Goal: Check status: Check status

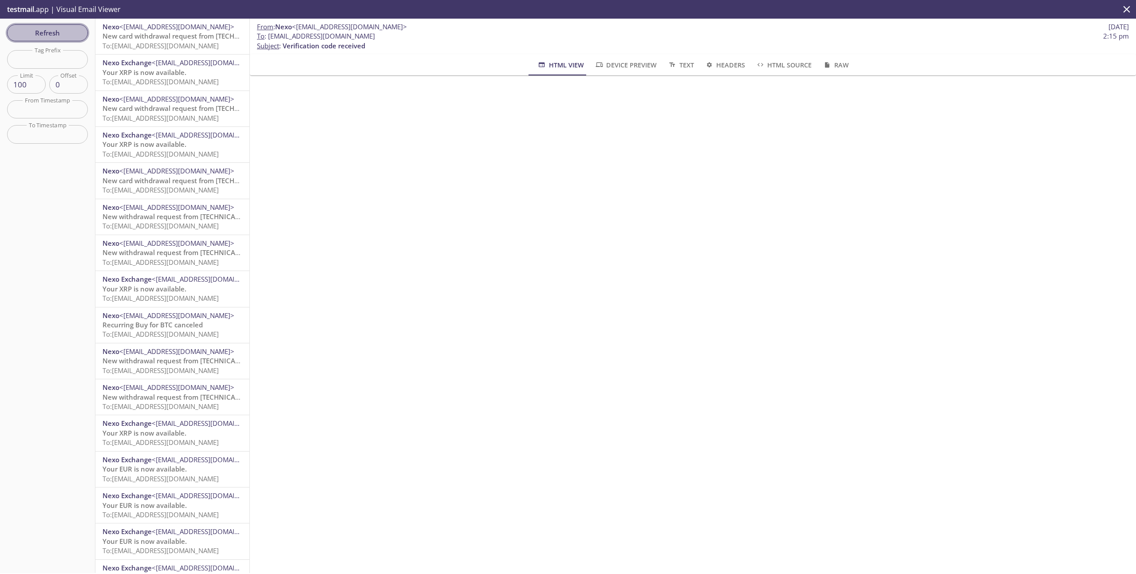
click at [69, 35] on span "Refresh" at bounding box center [47, 33] width 67 height 12
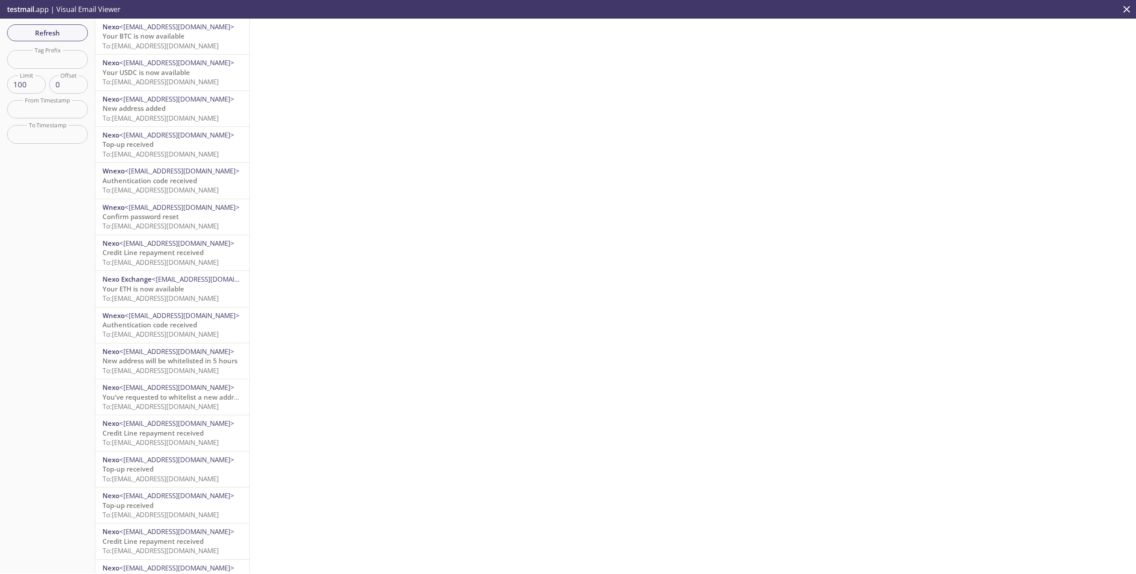
click at [155, 45] on span "To: [EMAIL_ADDRESS][DOMAIN_NAME]" at bounding box center [161, 45] width 116 height 9
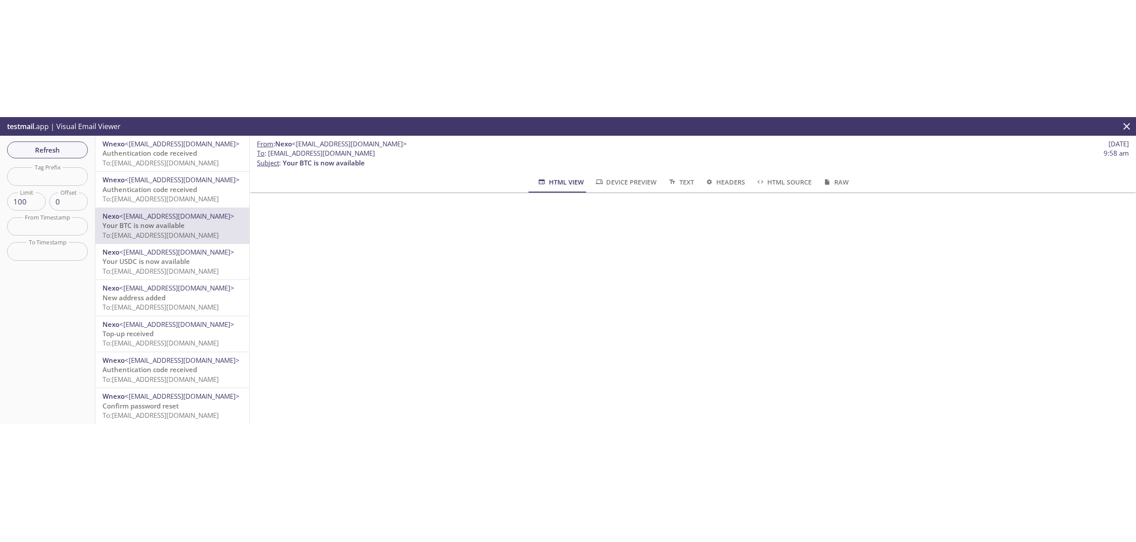
scroll to position [255, 0]
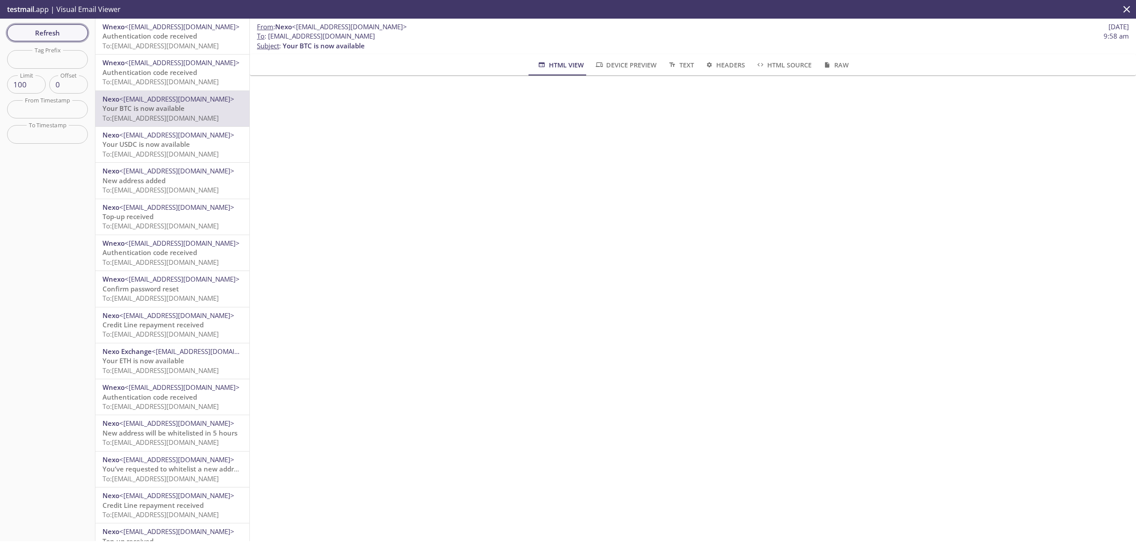
click at [35, 34] on span "Refresh" at bounding box center [47, 33] width 67 height 12
